Goal: Information Seeking & Learning: Find specific page/section

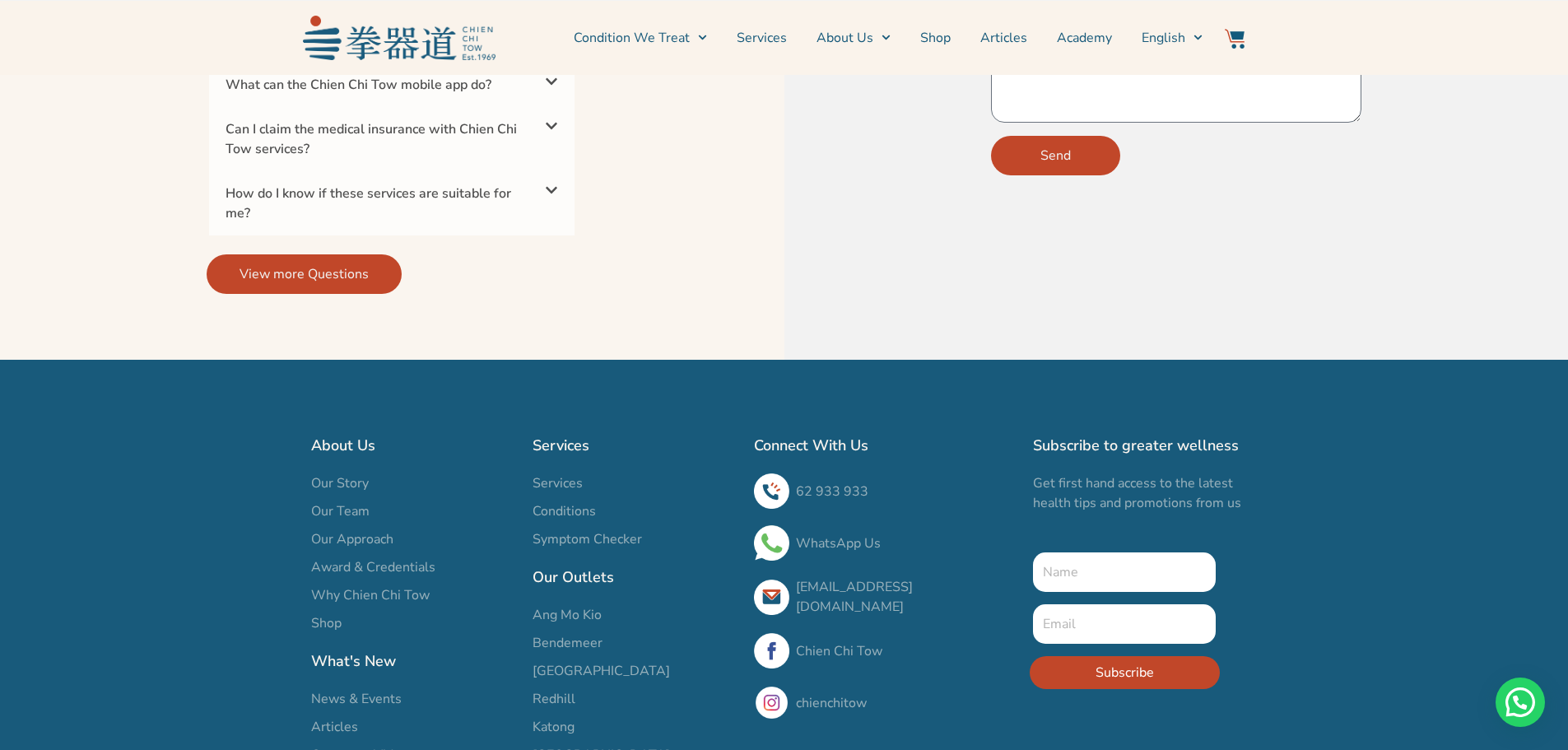
scroll to position [5576, 0]
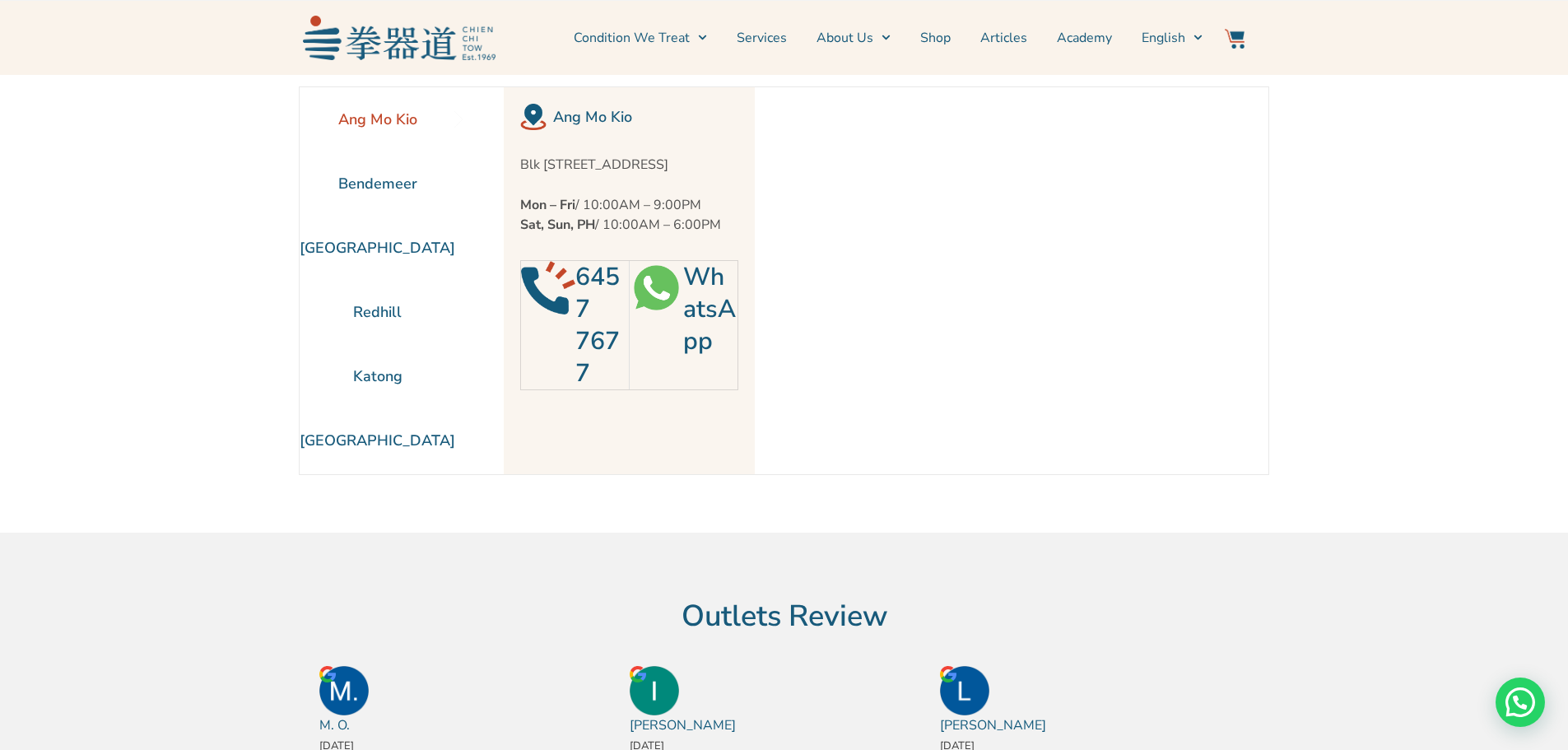
scroll to position [75, 0]
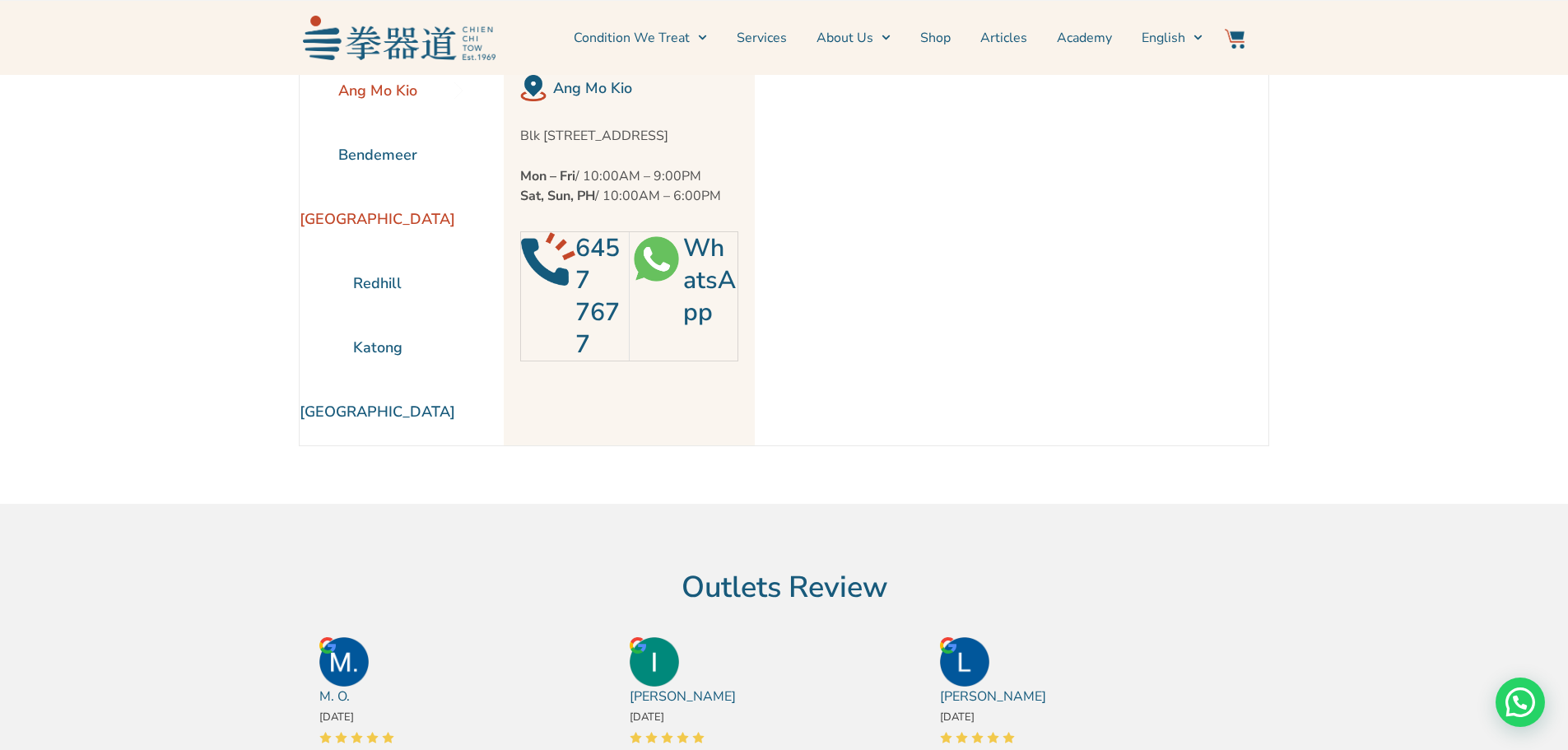
click at [435, 223] on li "[GEOGRAPHIC_DATA]" at bounding box center [377, 219] width 155 height 65
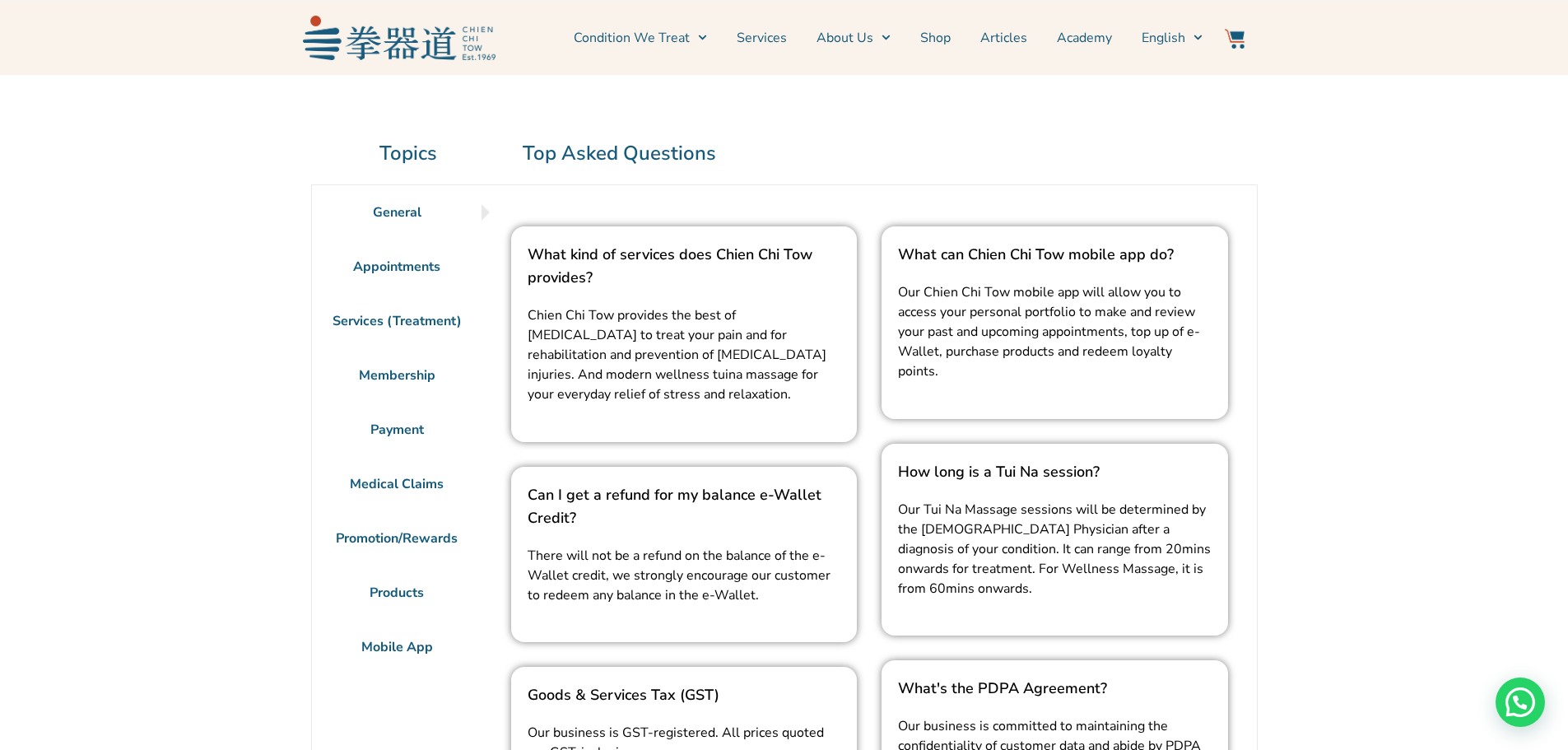
scroll to position [82, 0]
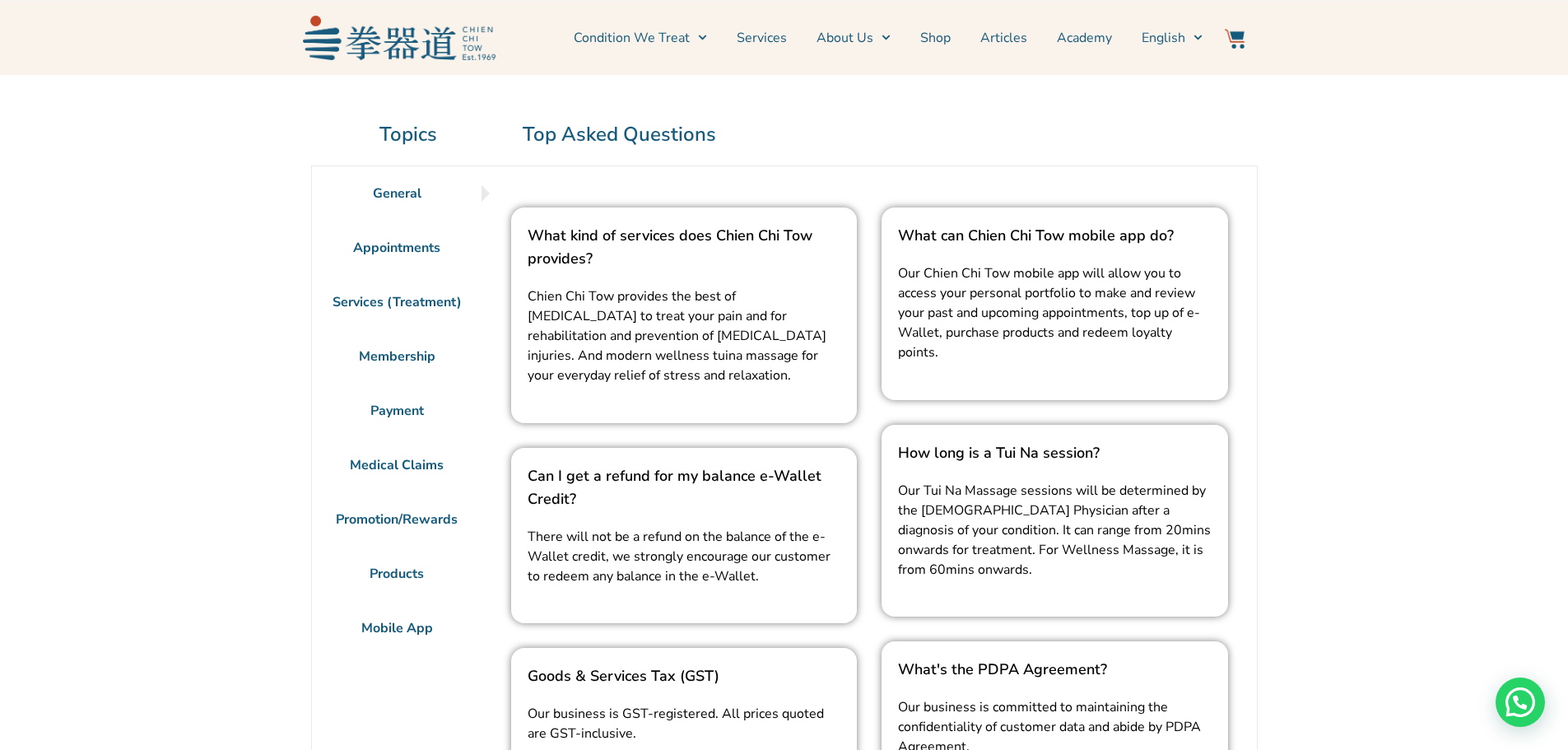
click at [430, 401] on li "Payment" at bounding box center [397, 410] width 171 height 54
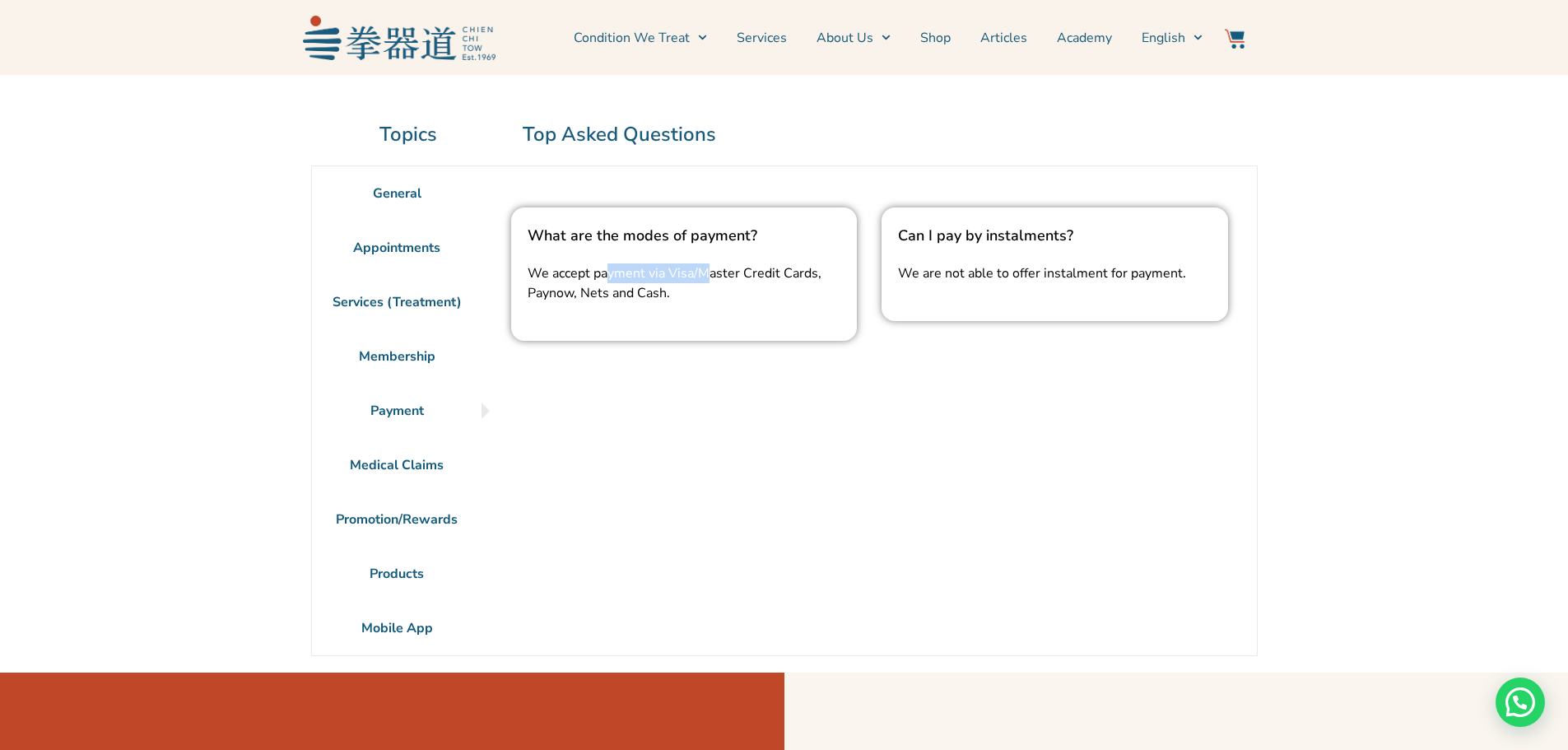
drag, startPoint x: 609, startPoint y: 270, endPoint x: 709, endPoint y: 273, distance: 100.0
click at [708, 272] on span "We accept payment via Visa/Master Credit Cards, Paynow, Nets and Cash." at bounding box center [674, 283] width 294 height 38
click at [730, 292] on p "We accept payment via Visa/Master Credit Cards, Paynow, Nets and Cash." at bounding box center [684, 283] width 314 height 40
drag, startPoint x: 1019, startPoint y: 264, endPoint x: 1087, endPoint y: 270, distance: 68.3
click at [1087, 270] on p "We are not able to offer instalment for payment." at bounding box center [1055, 272] width 314 height 19
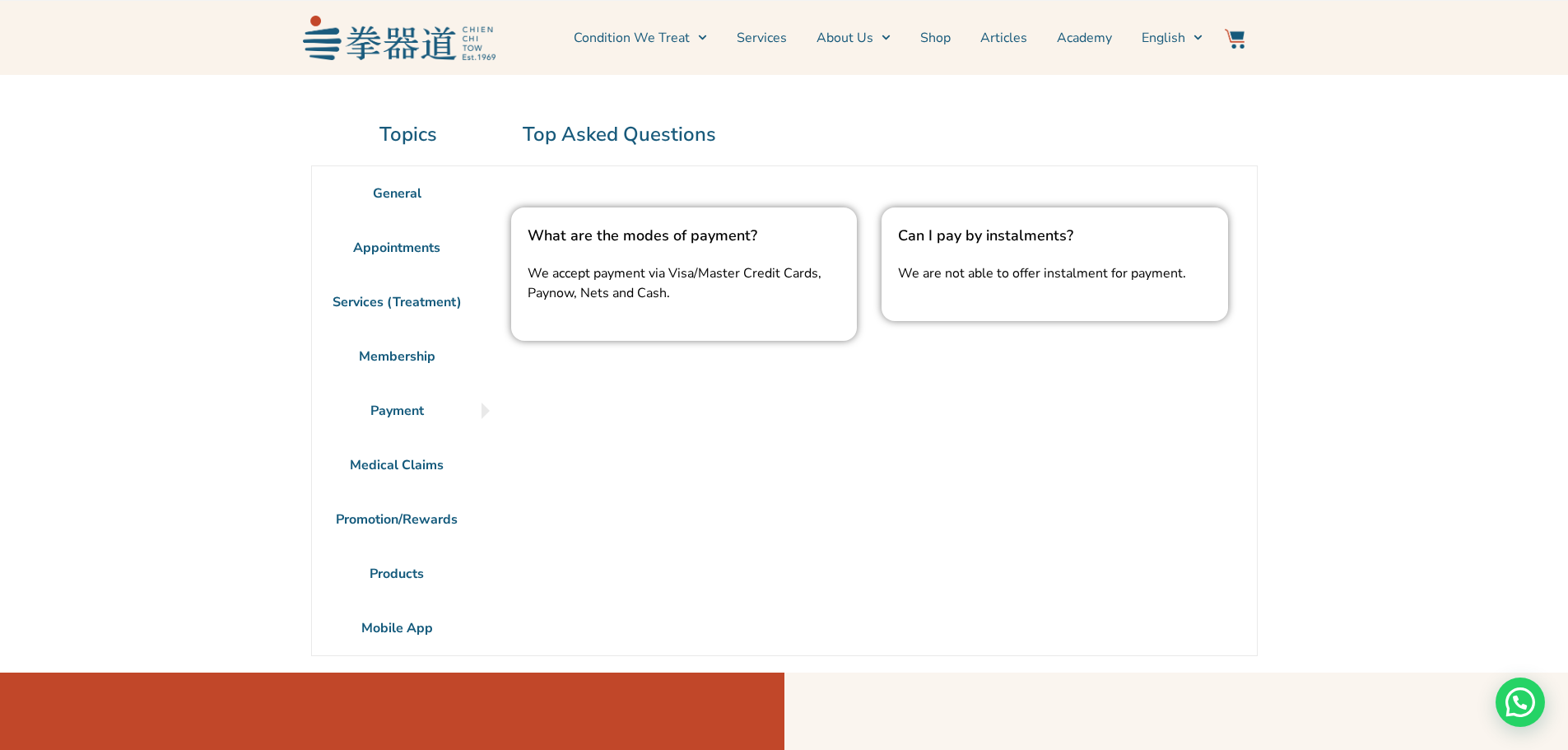
drag, startPoint x: 1096, startPoint y: 277, endPoint x: 1011, endPoint y: 193, distance: 119.5
click at [1096, 277] on span "We are not able to offer instalment for payment." at bounding box center [1043, 273] width 288 height 18
